Goal: Task Accomplishment & Management: Manage account settings

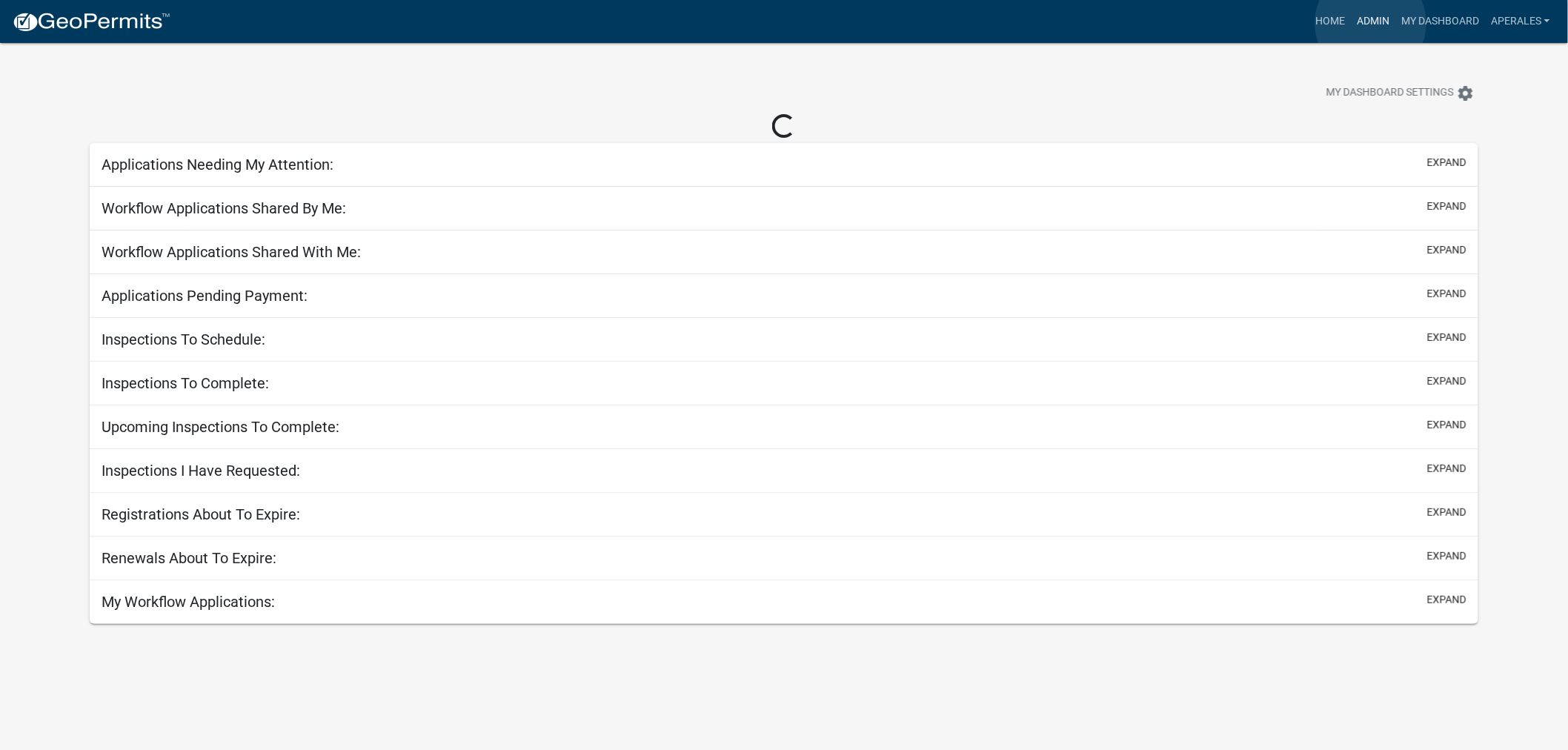
click at [1371, 23] on link "Admin" at bounding box center [1372, 22] width 44 height 28
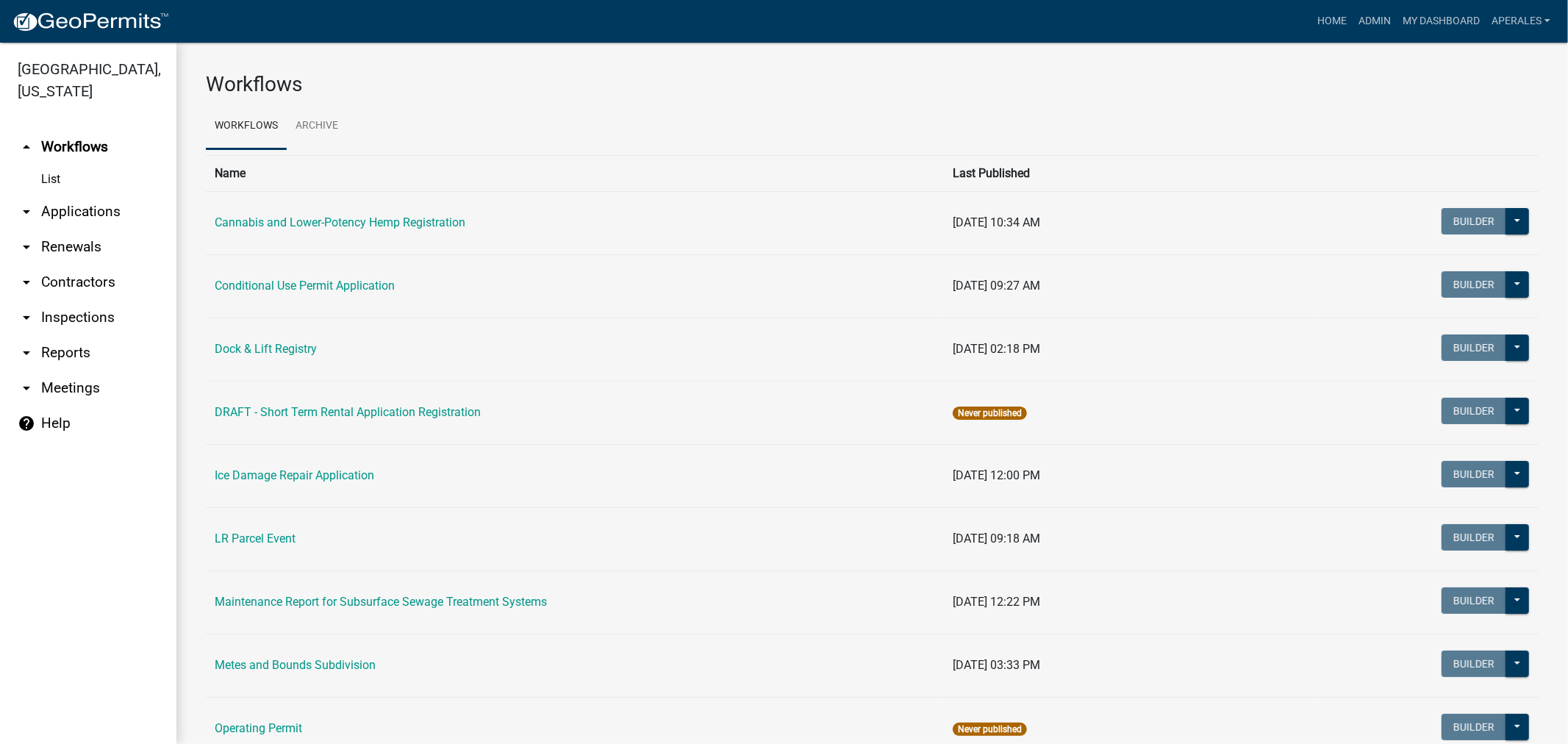
click at [90, 210] on link "arrow_drop_down Applications" at bounding box center [88, 212] width 176 height 36
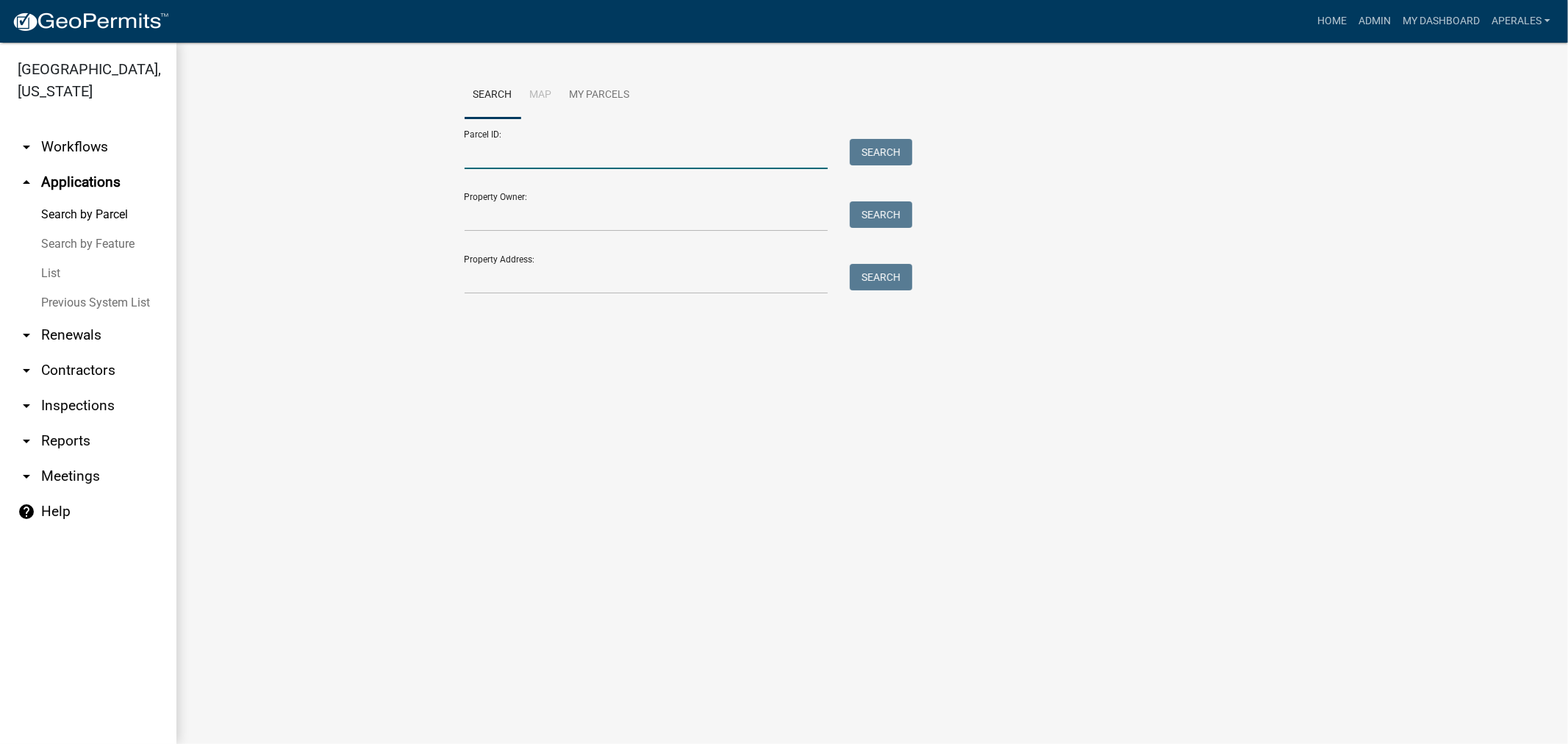
click at [540, 156] on input "Parcel ID:" at bounding box center [646, 154] width 364 height 30
paste input "55000270192001"
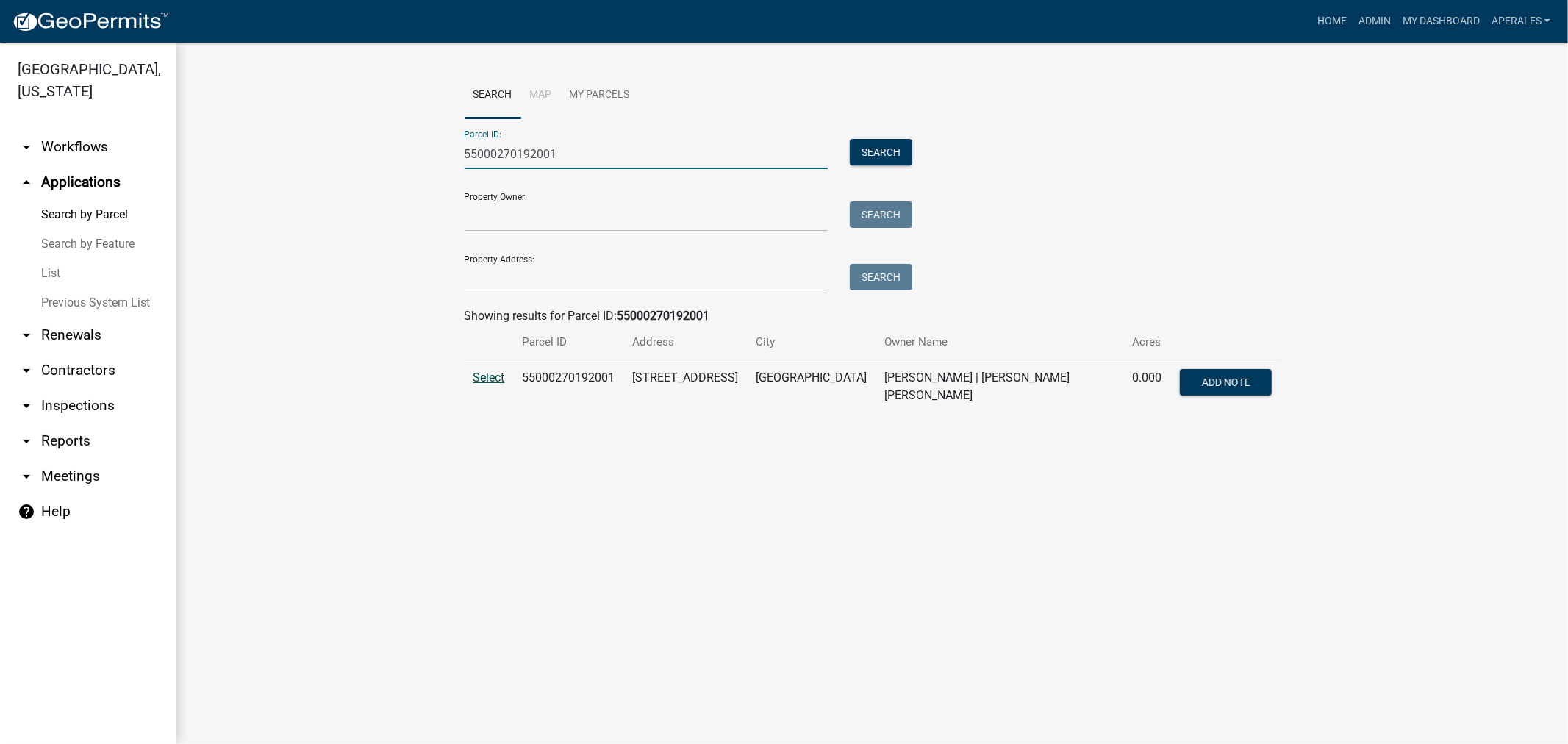
type input "55000270192001"
click at [479, 383] on span "Select" at bounding box center [489, 377] width 32 height 14
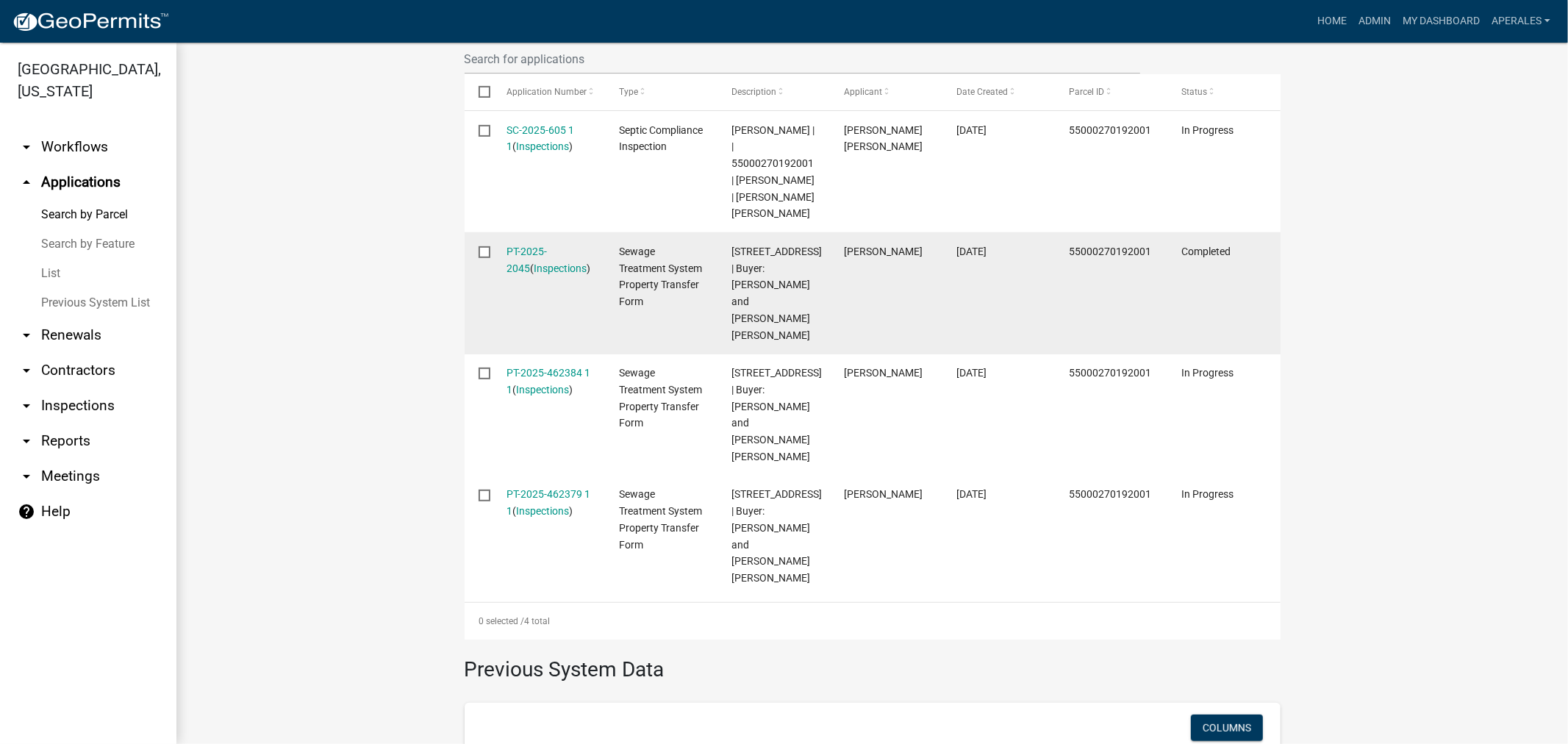
scroll to position [490, 0]
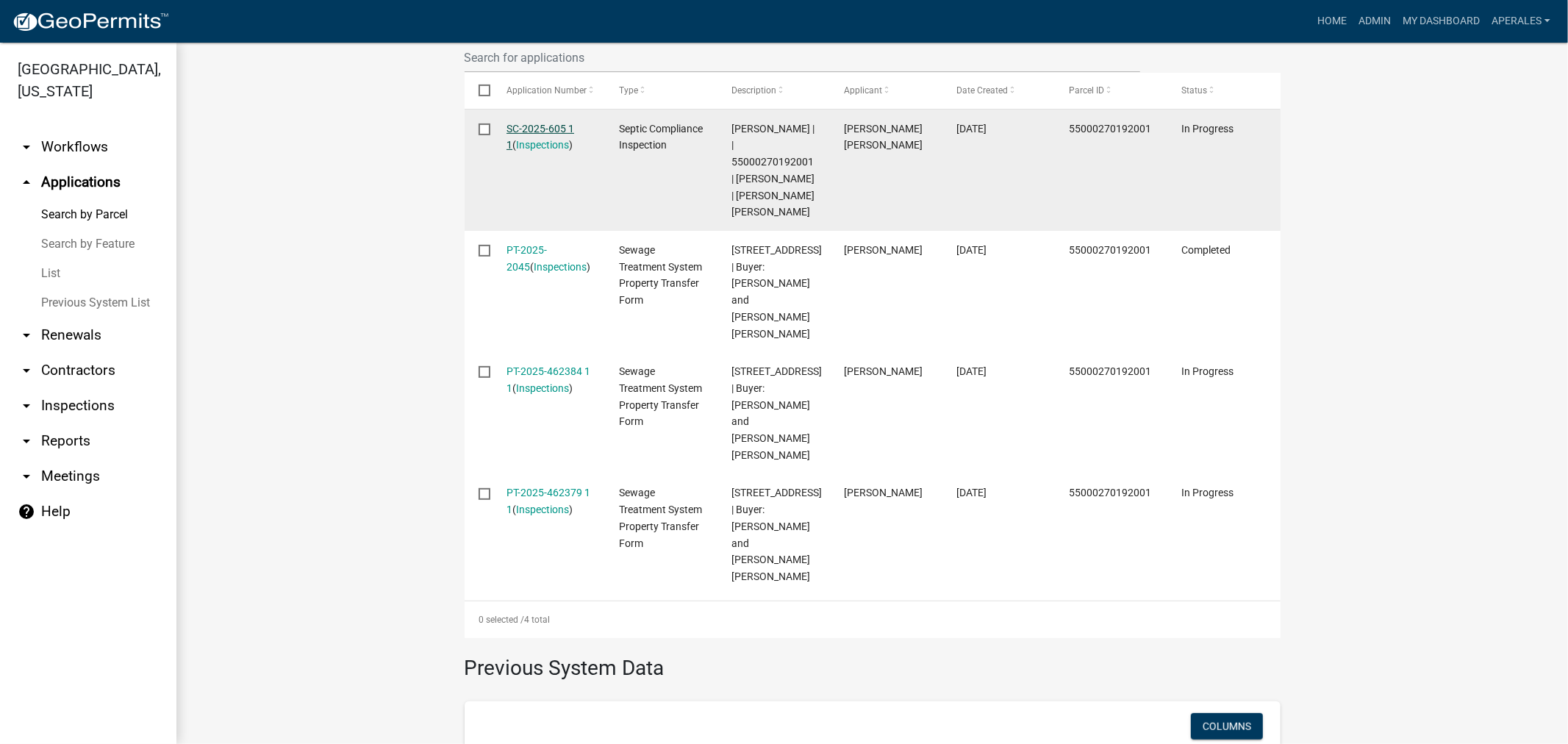
click at [531, 128] on link "SC-2025-605 1 1" at bounding box center [540, 137] width 67 height 29
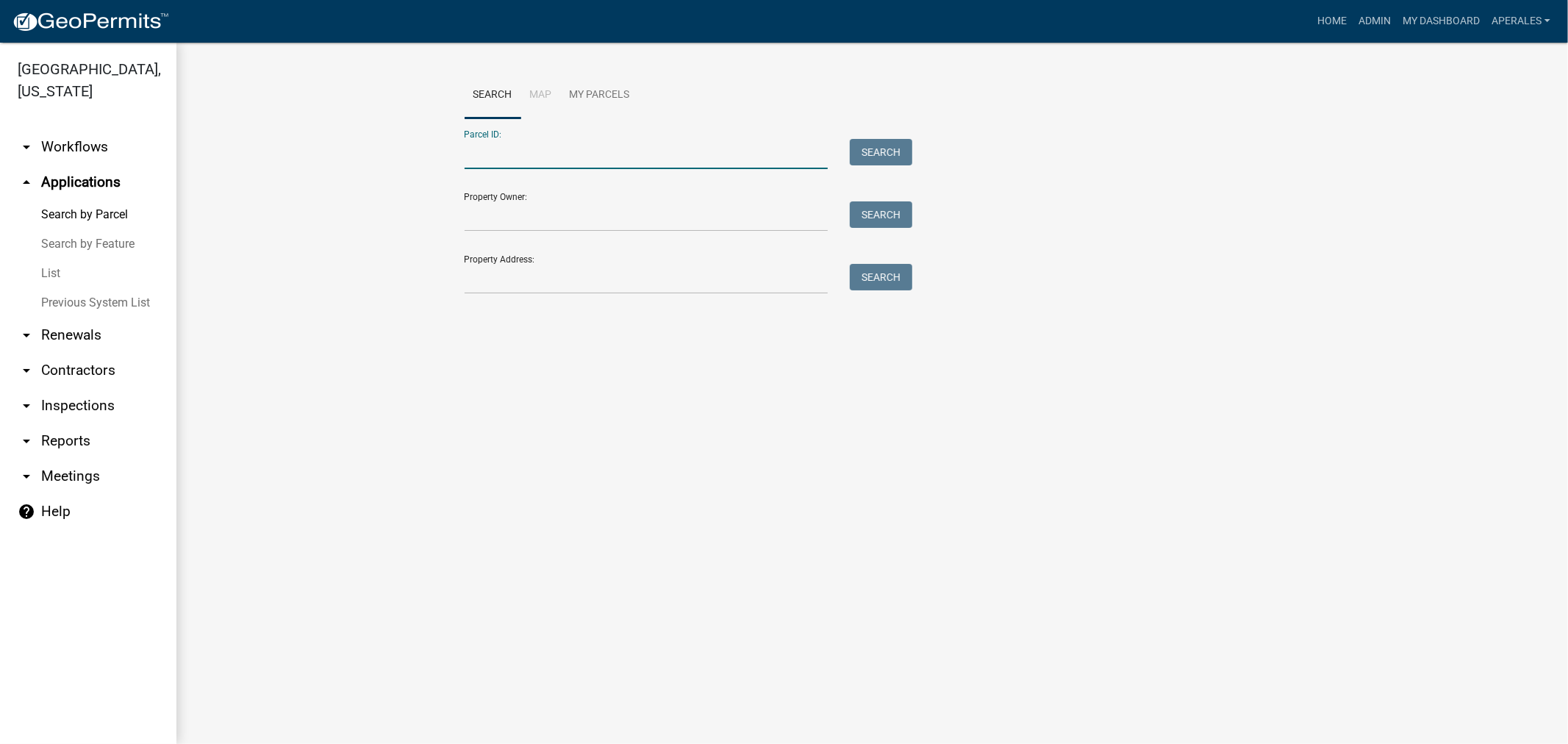
click at [636, 155] on input "Parcel ID:" at bounding box center [646, 154] width 364 height 30
paste input "55000260188000"
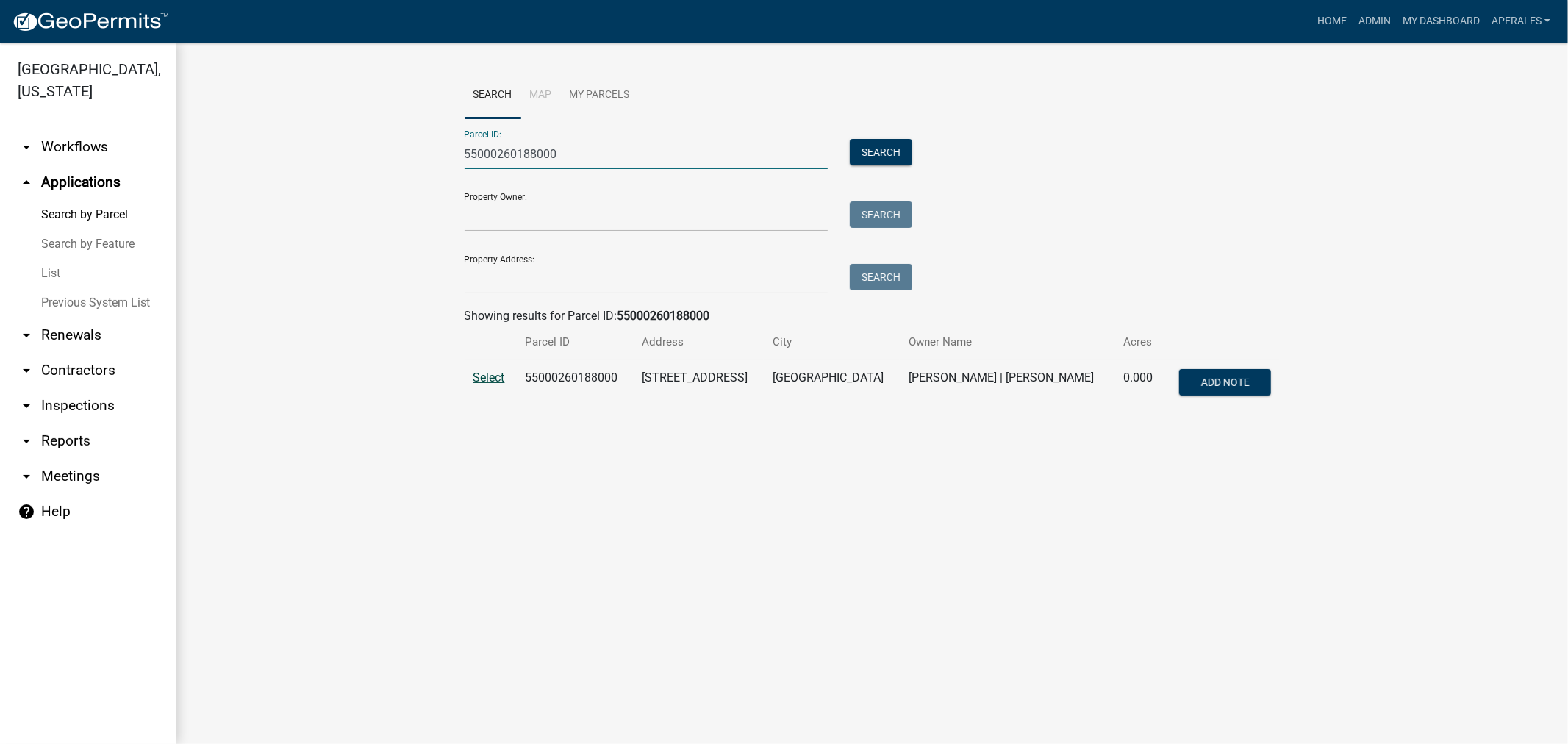
click at [499, 374] on span "Select" at bounding box center [489, 377] width 32 height 14
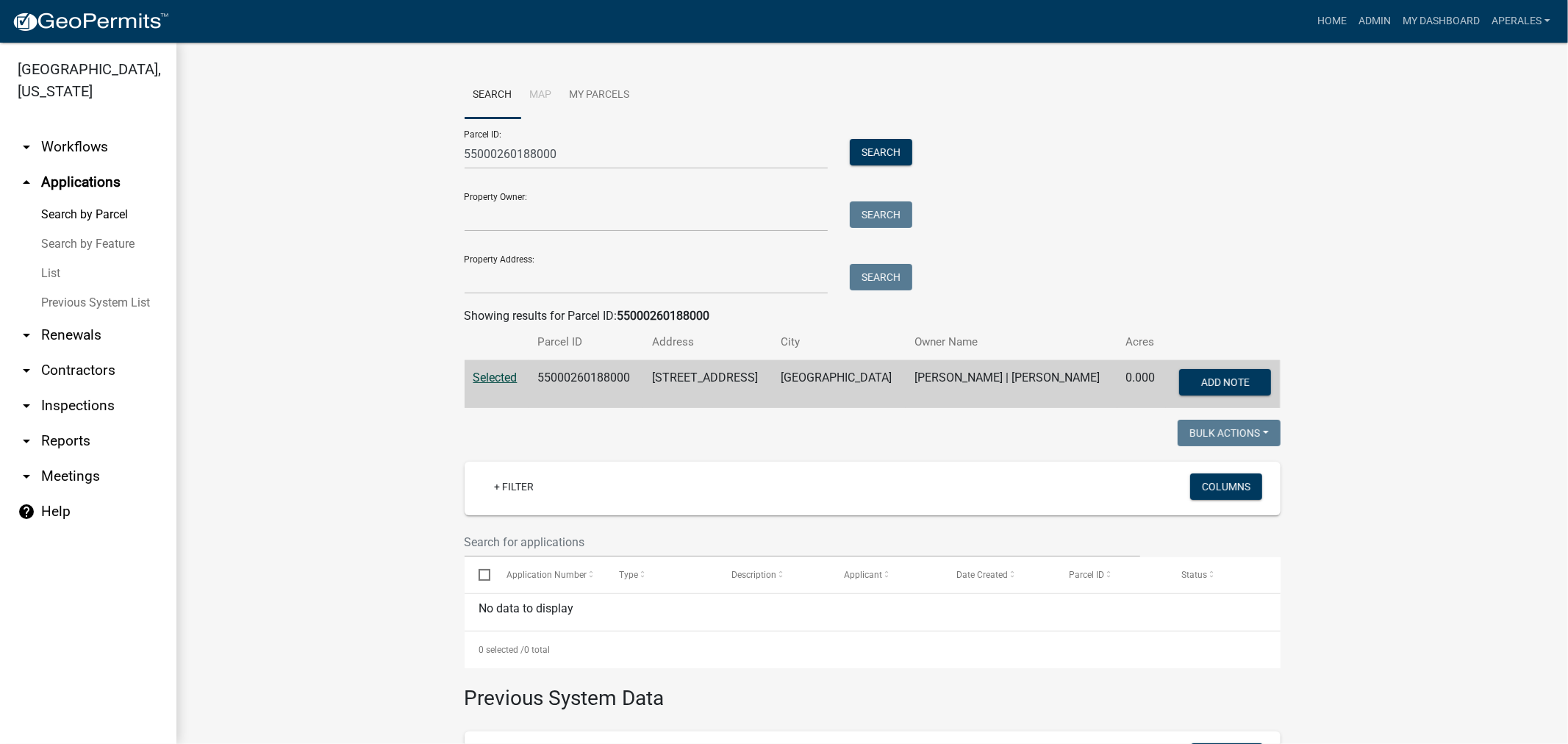
drag, startPoint x: 568, startPoint y: 136, endPoint x: 188, endPoint y: 98, distance: 381.9
click at [175, 98] on div "Otter Tail County, Minnesota arrow_drop_down Workflows List arrow_drop_up Appli…" at bounding box center [784, 393] width 1568 height 701
click at [590, 163] on input "55000260188000" at bounding box center [646, 154] width 364 height 30
type input "5"
paste input "55000260188003"
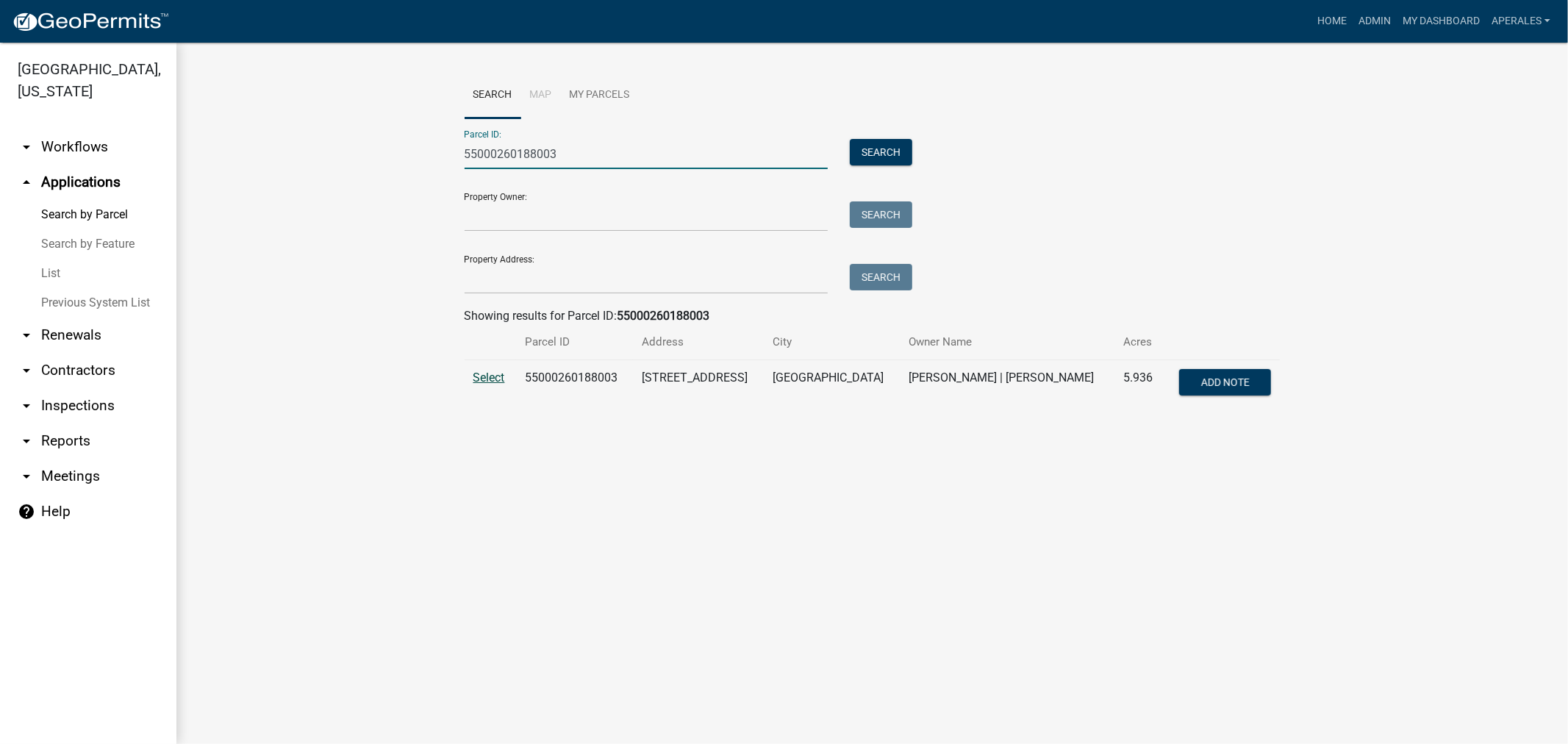
type input "55000260188003"
click at [489, 380] on span "Select" at bounding box center [489, 377] width 32 height 14
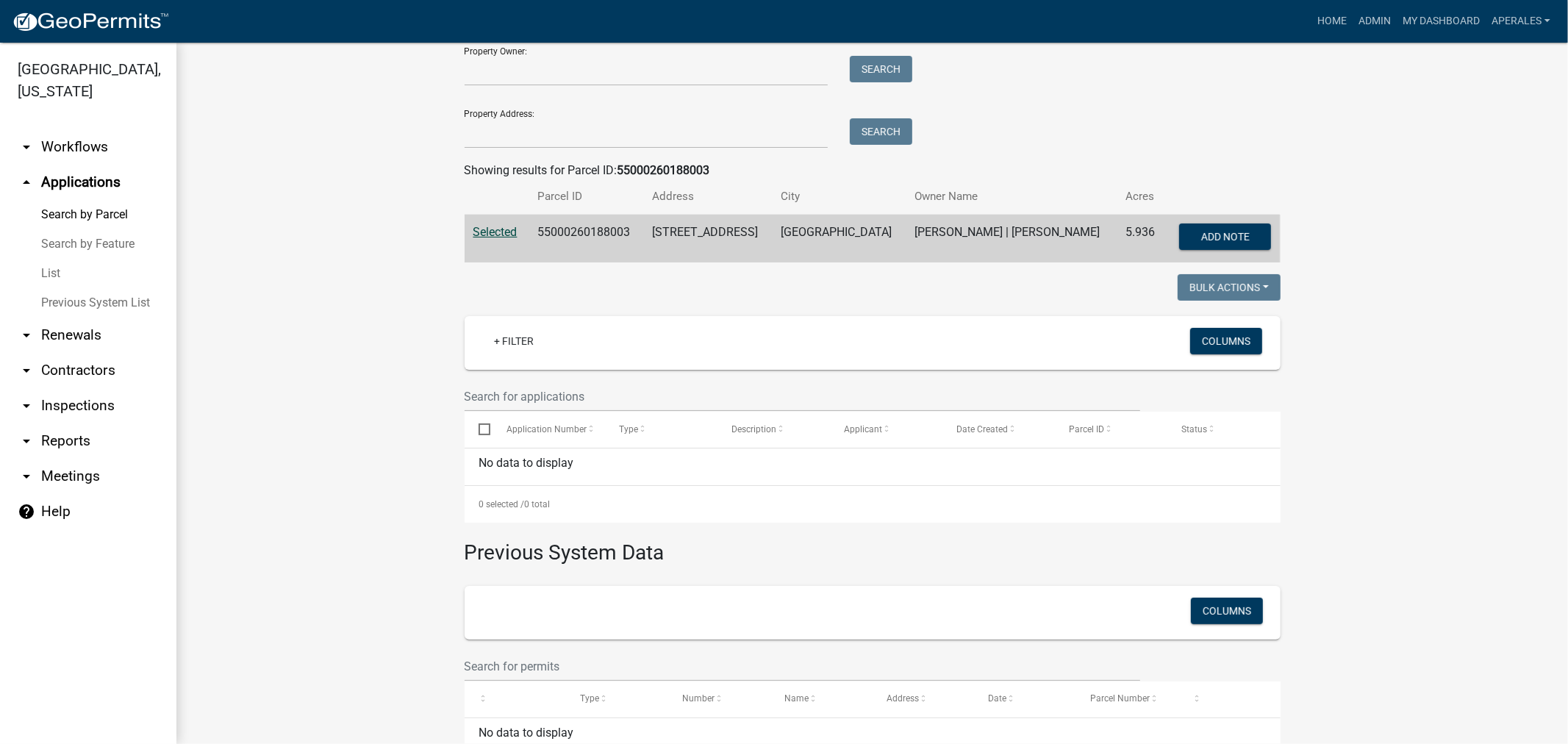
scroll to position [224, 0]
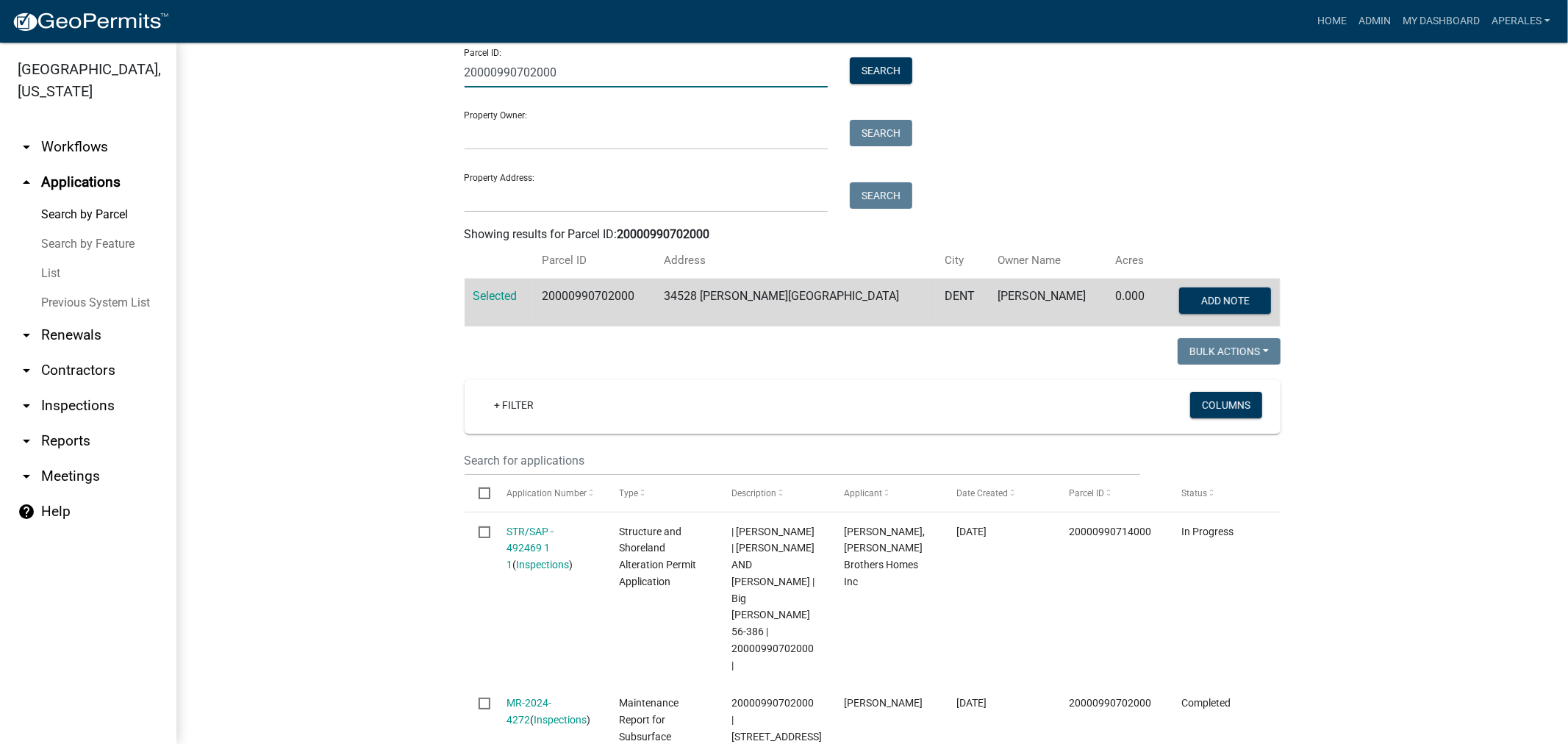
scroll to position [6, 0]
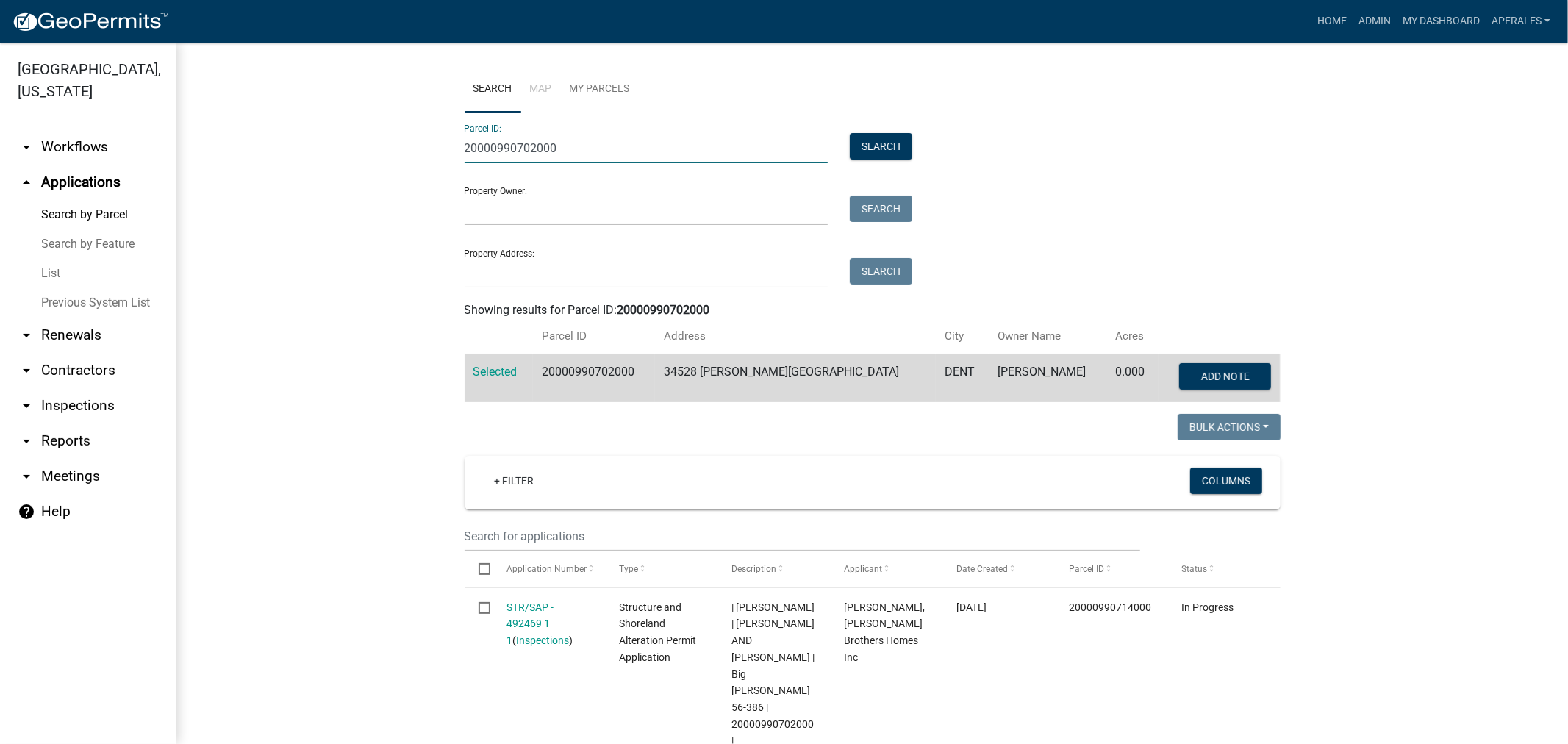
drag, startPoint x: 585, startPoint y: 73, endPoint x: 381, endPoint y: 49, distance: 205.4
click at [383, 47] on div "Search Map My Parcels Parcel ID: 20000990702000 Search Property Owner: Search P…" at bounding box center [872, 630] width 1392 height 1186
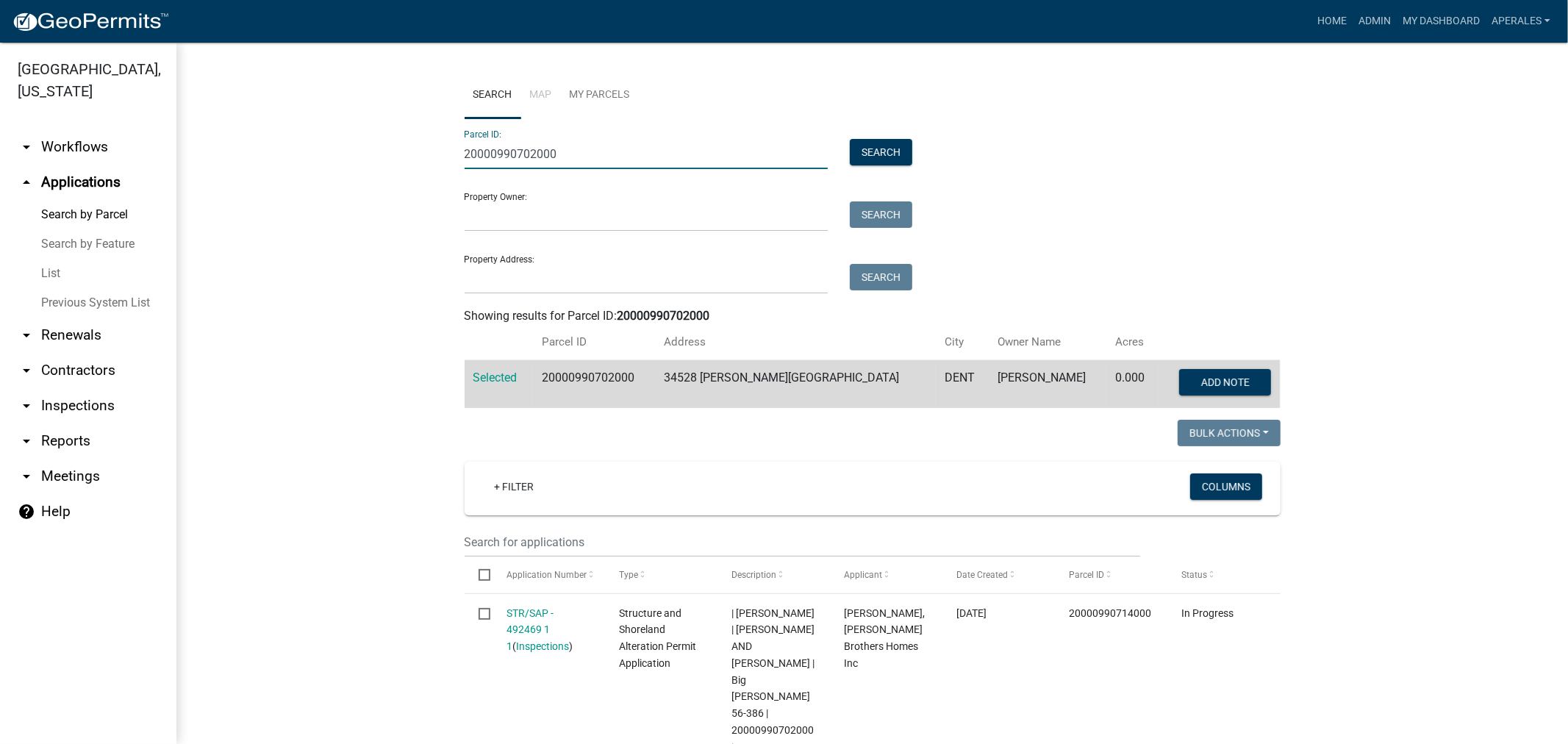
paste input "55000270192001"
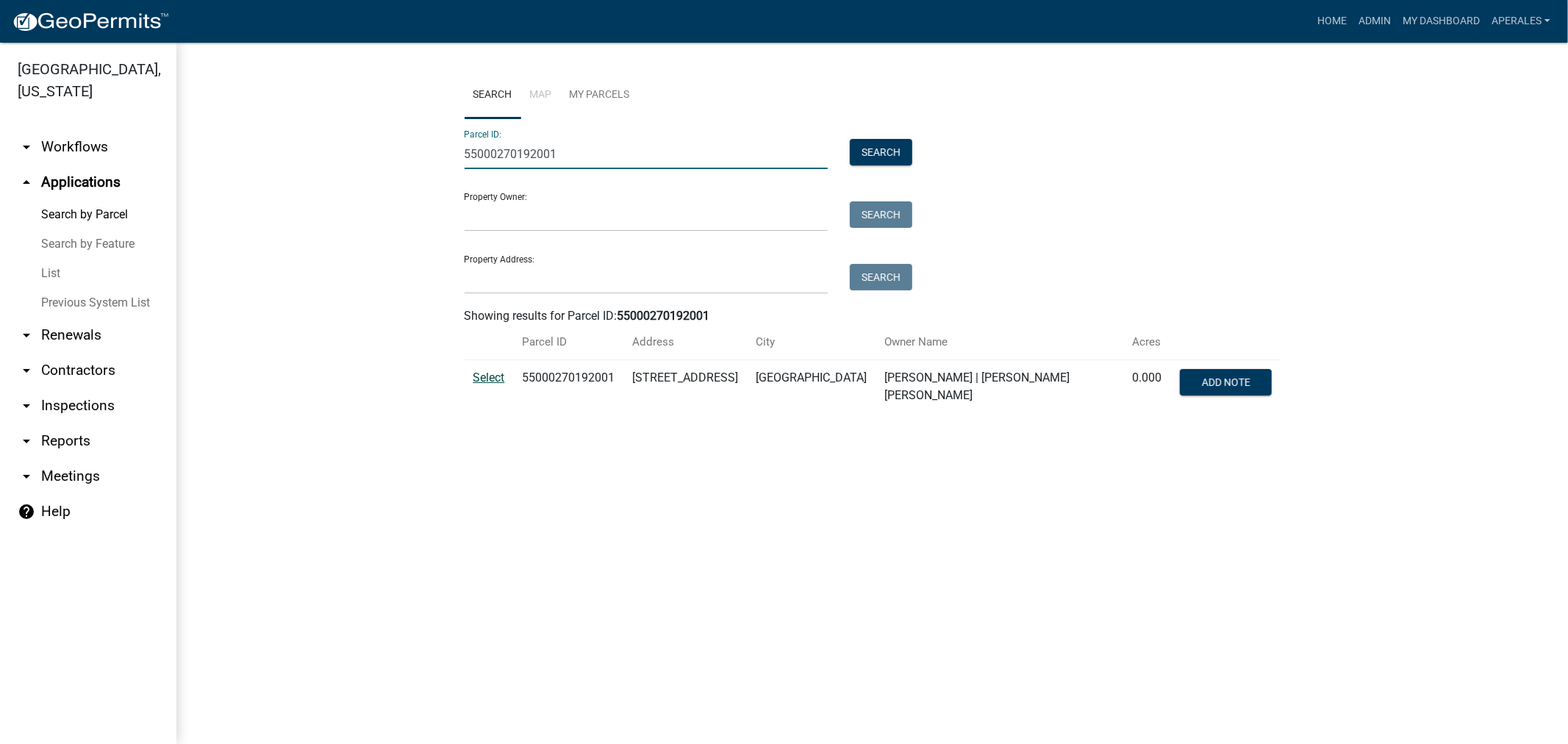
type input "55000270192001"
click at [491, 382] on span "Select" at bounding box center [489, 377] width 32 height 14
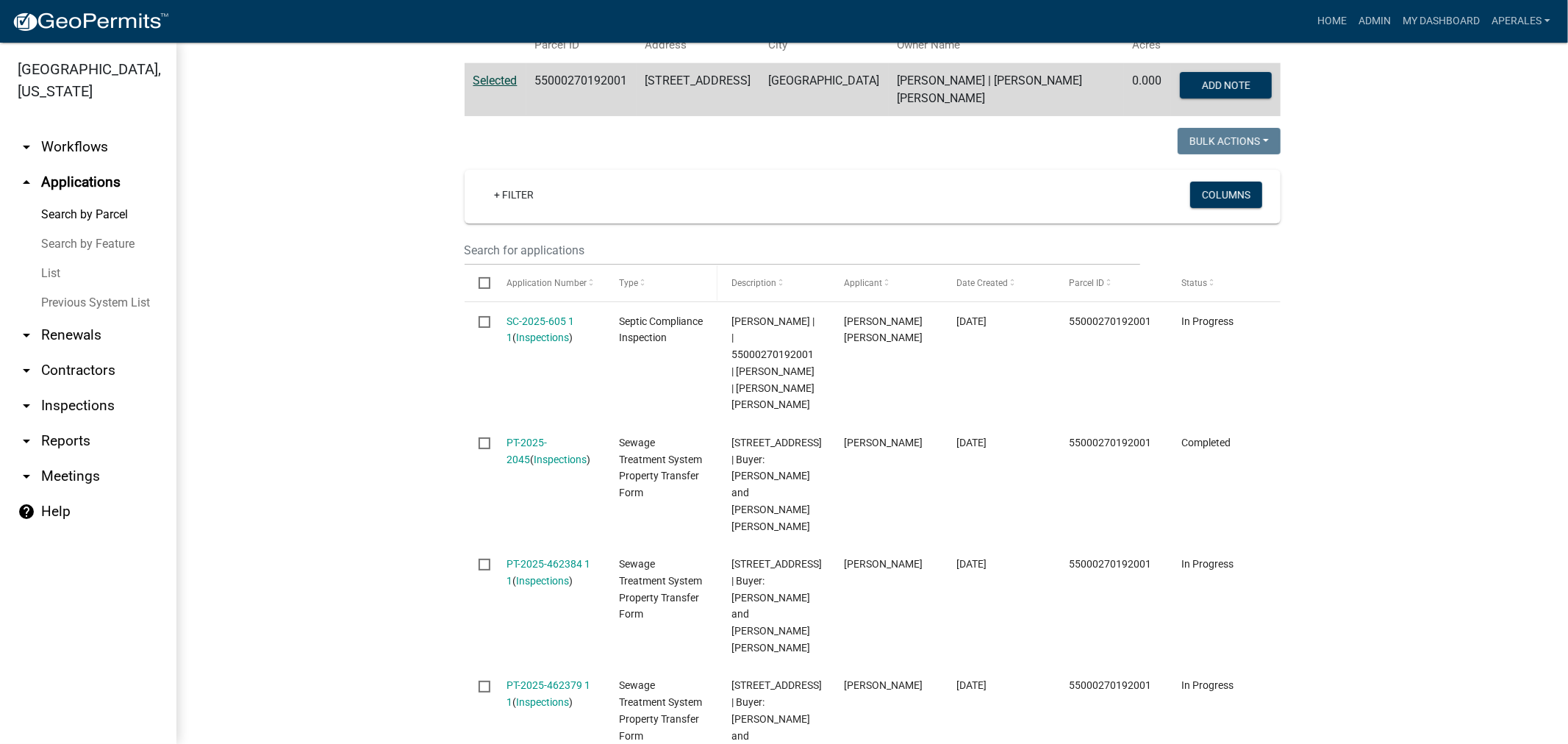
scroll to position [326, 0]
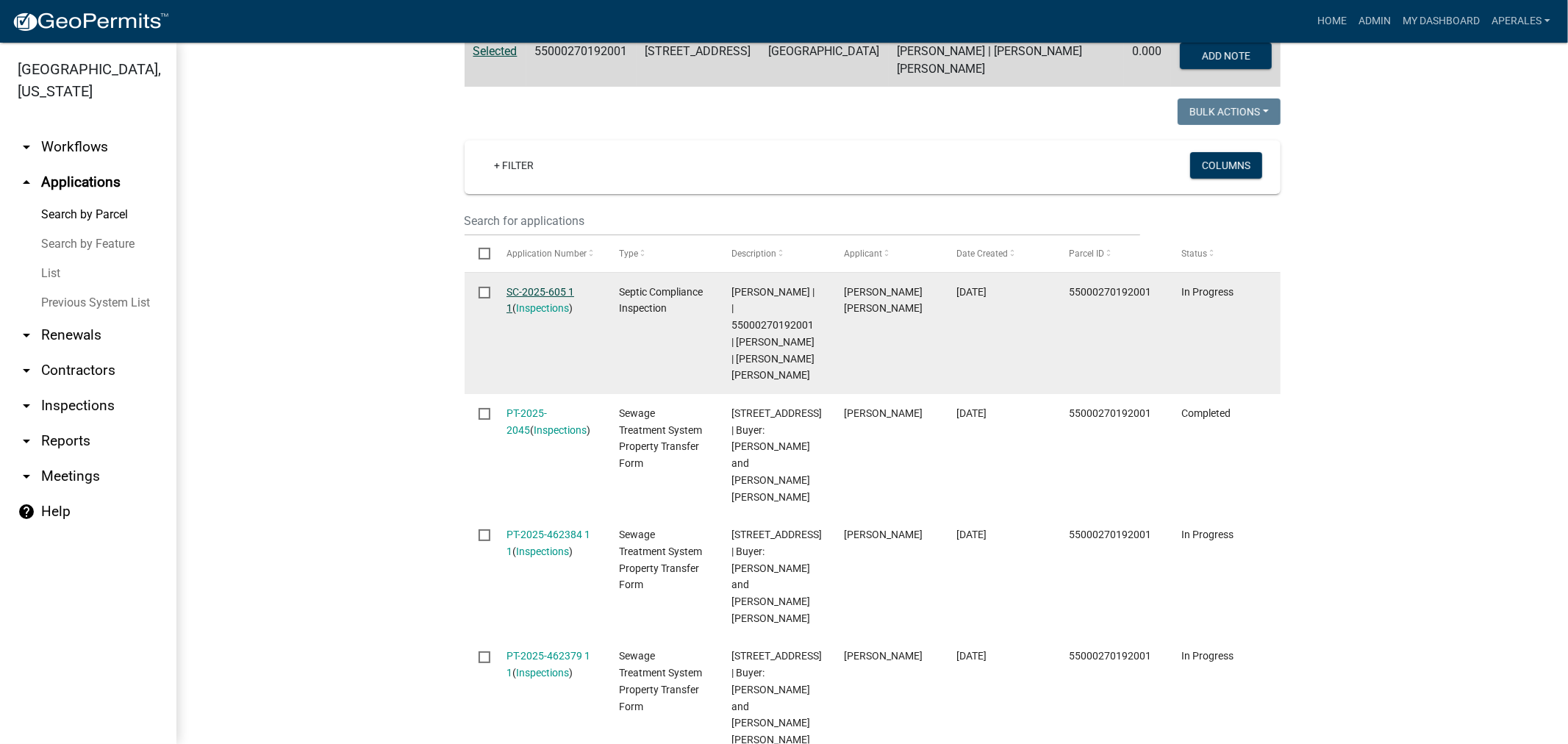
click at [528, 290] on link "SC-2025-605 1 1" at bounding box center [540, 300] width 67 height 29
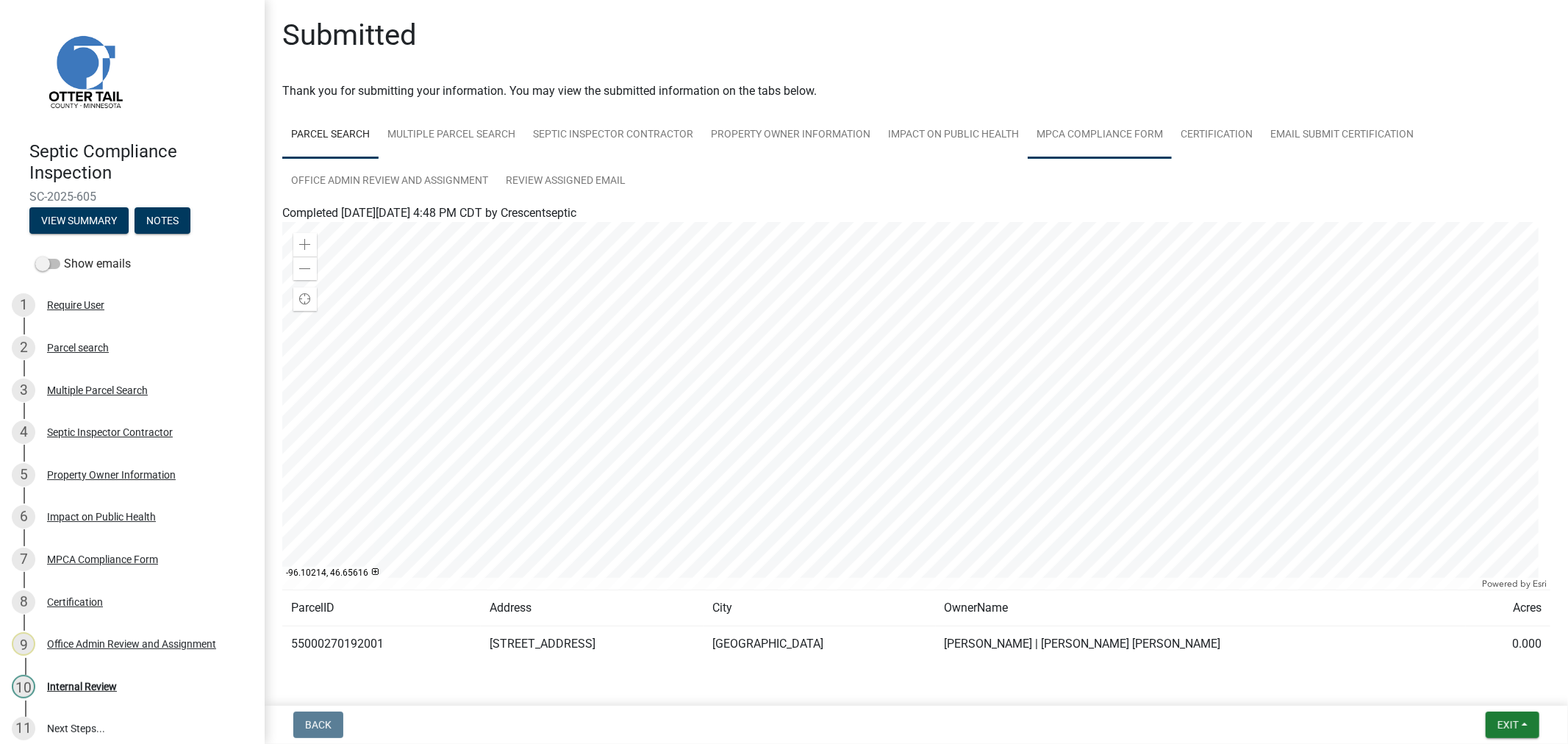
click at [1079, 140] on link "MPCA Compliance Form" at bounding box center [1099, 135] width 144 height 47
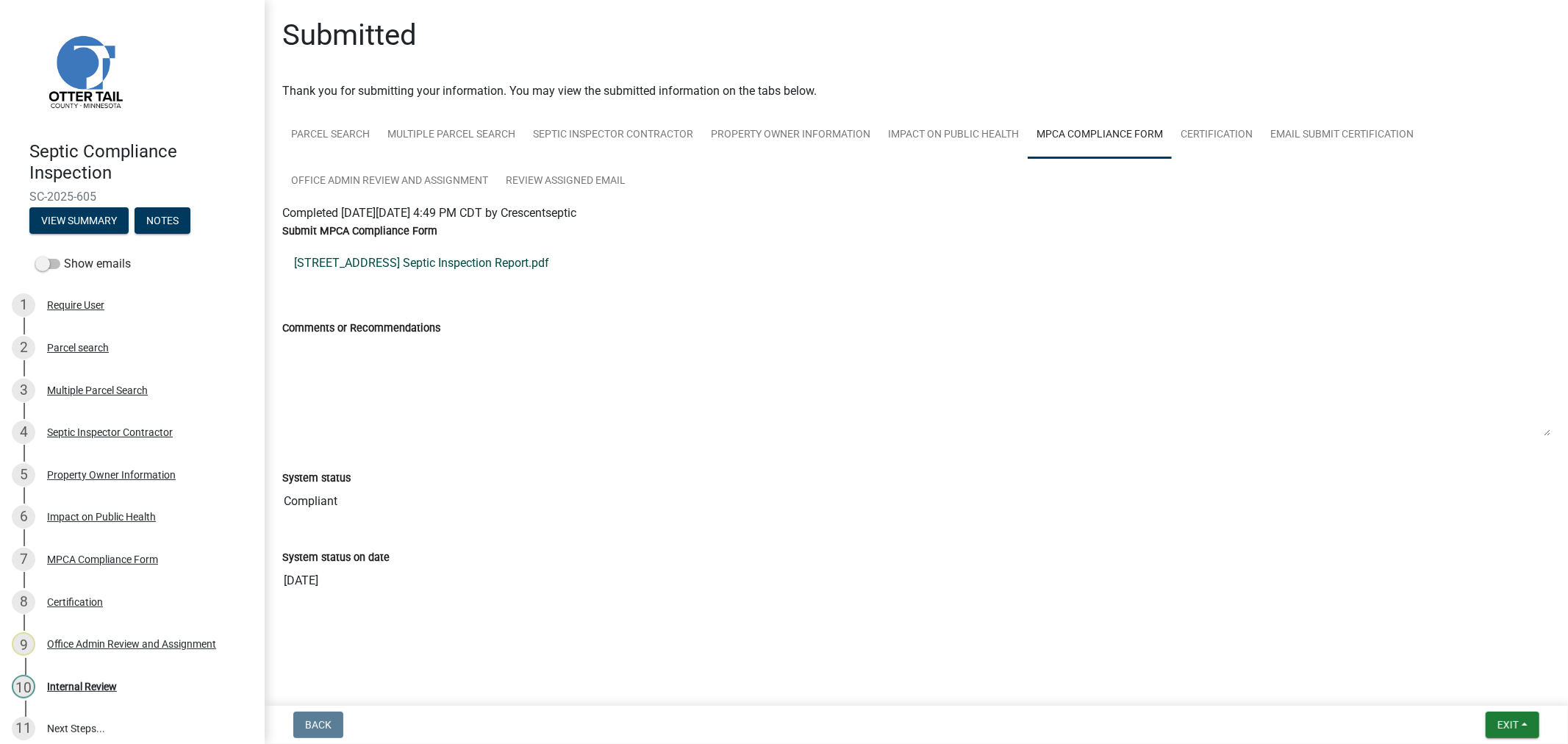
click at [339, 252] on link "[STREET_ADDRESS] Septic Inspection Report.pdf" at bounding box center [916, 264] width 1268 height 36
